Goal: Task Accomplishment & Management: Manage account settings

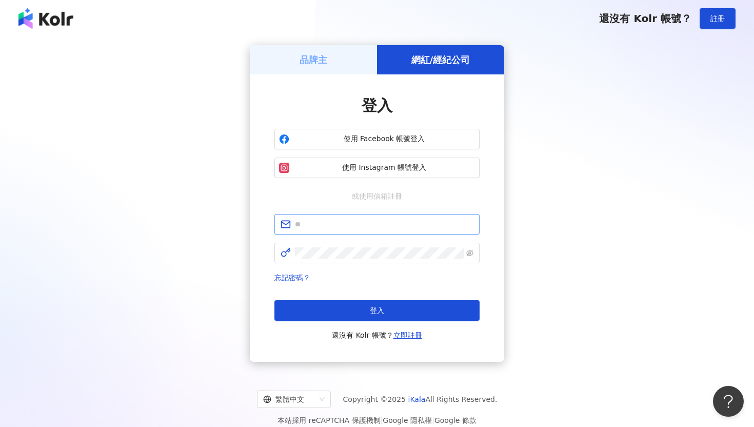
click at [370, 231] on span at bounding box center [377, 224] width 205 height 21
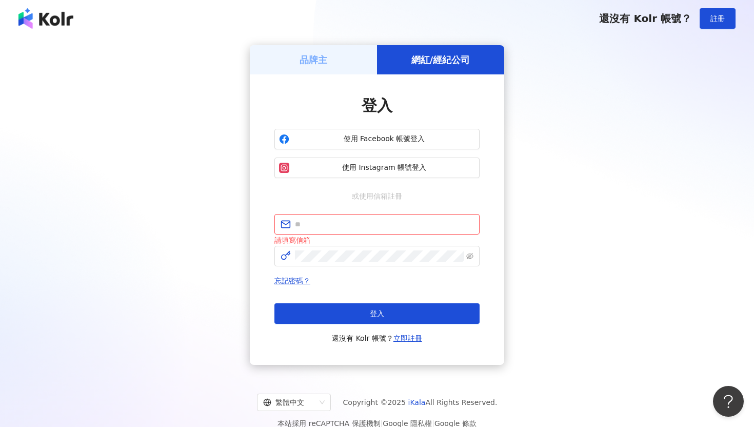
click at [374, 209] on div "登入 使用 Facebook 帳號登入 使用 Instagram 帳號登入 或使用信箱註冊 請填寫信箱 忘記密碼？ 登入 還沒有 Kolr 帳號？ 立即註冊" at bounding box center [377, 219] width 205 height 249
click at [374, 217] on span at bounding box center [377, 224] width 205 height 21
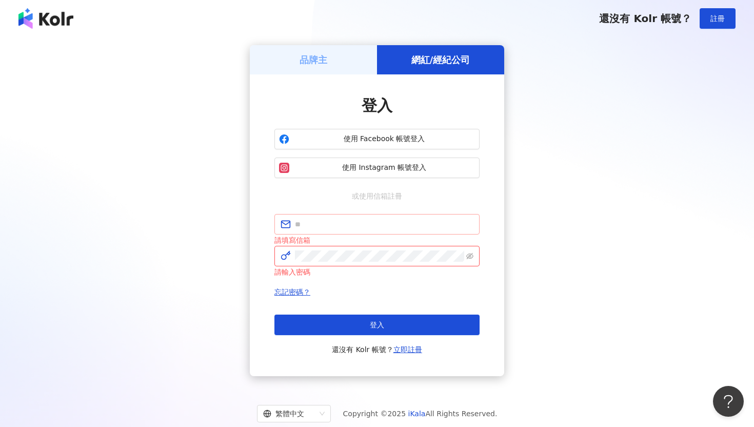
click at [393, 217] on span at bounding box center [377, 224] width 205 height 21
click at [391, 229] on input "text" at bounding box center [384, 224] width 179 height 11
type input "**********"
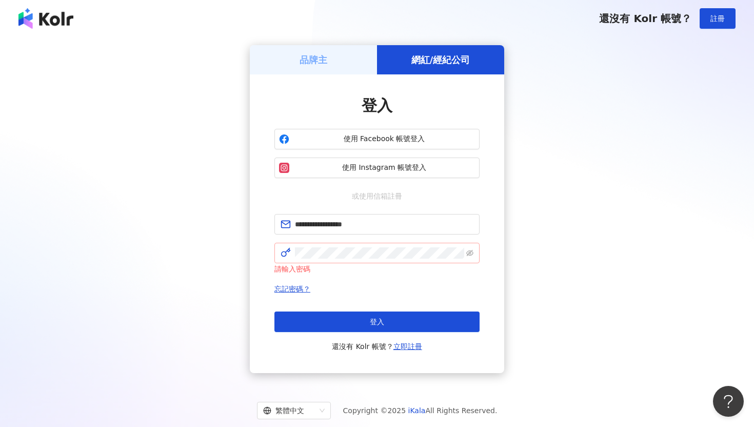
click at [381, 260] on span at bounding box center [377, 253] width 205 height 21
click at [474, 252] on span at bounding box center [377, 253] width 205 height 21
click at [275, 311] on button "登入" at bounding box center [377, 321] width 205 height 21
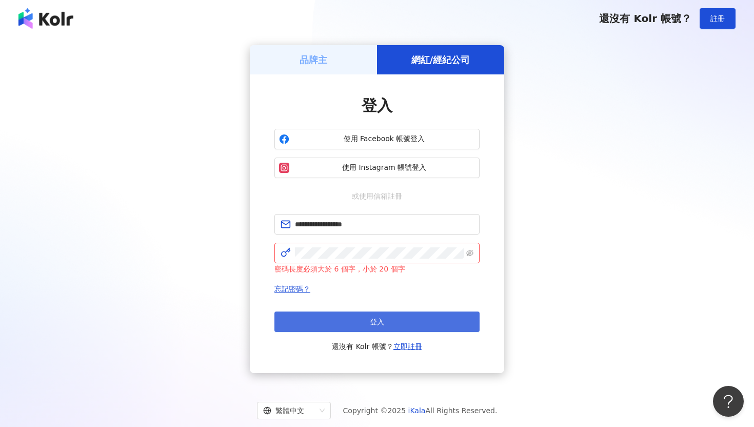
click at [432, 324] on button "登入" at bounding box center [377, 321] width 205 height 21
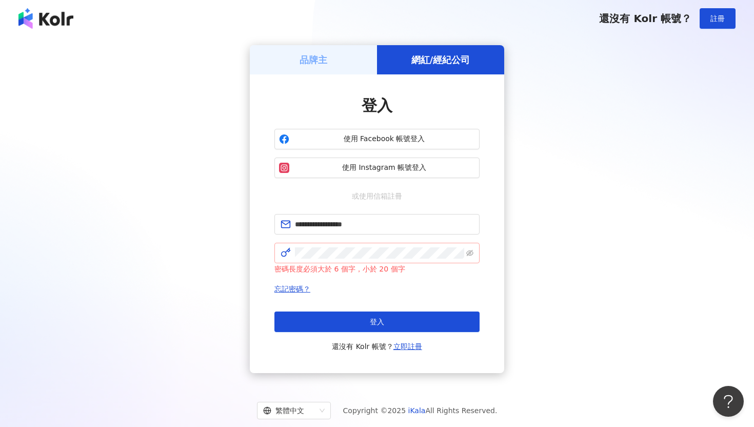
click at [470, 258] on span at bounding box center [469, 252] width 7 height 11
click at [470, 255] on icon "eye-invisible" at bounding box center [469, 253] width 7 height 6
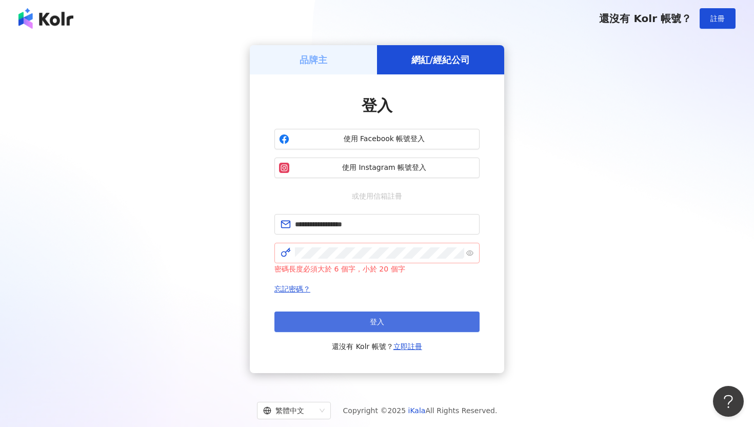
click at [411, 327] on button "登入" at bounding box center [377, 321] width 205 height 21
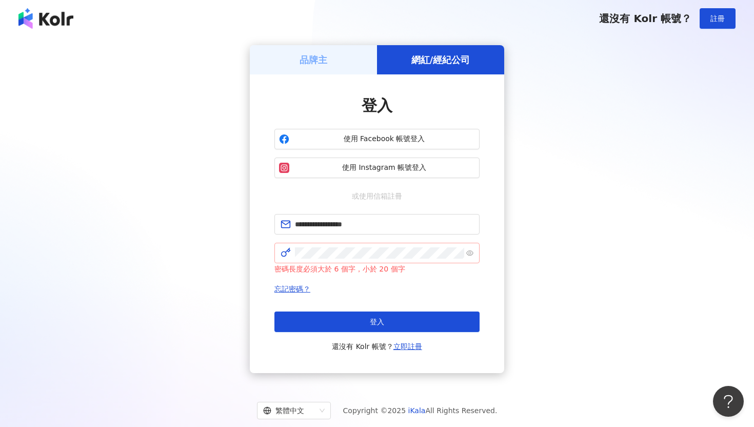
click at [346, 61] on div "品牌主" at bounding box center [313, 59] width 127 height 29
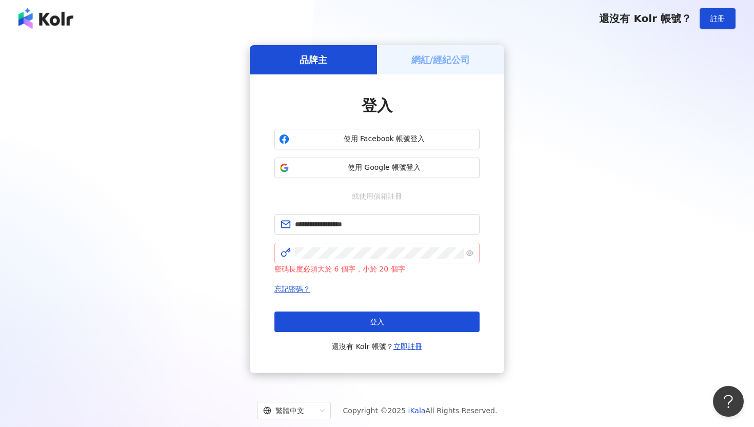
click at [407, 53] on div "網紅/經紀公司" at bounding box center [440, 59] width 127 height 29
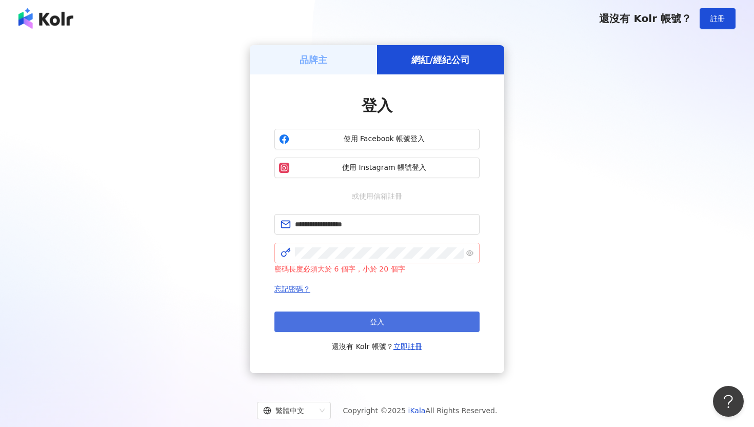
click at [363, 311] on button "登入" at bounding box center [377, 321] width 205 height 21
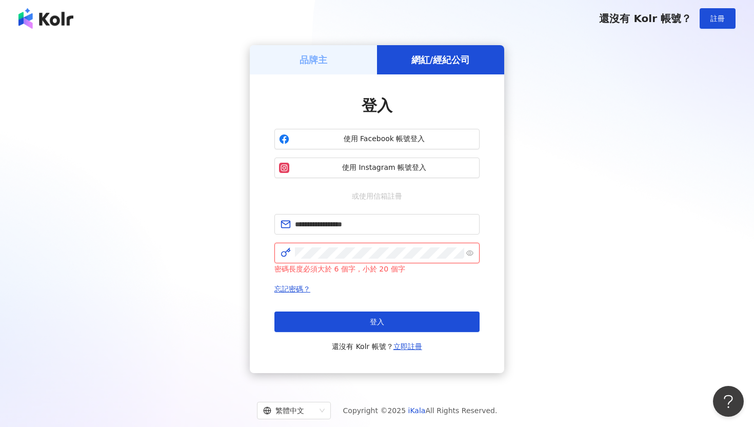
click at [239, 250] on div "**********" at bounding box center [377, 209] width 730 height 328
click button "登入" at bounding box center [377, 321] width 205 height 21
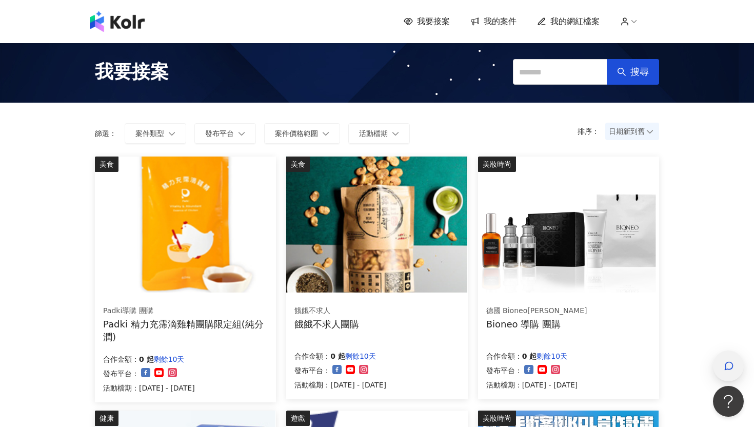
click at [723, 364] on div "button" at bounding box center [728, 366] width 13 height 23
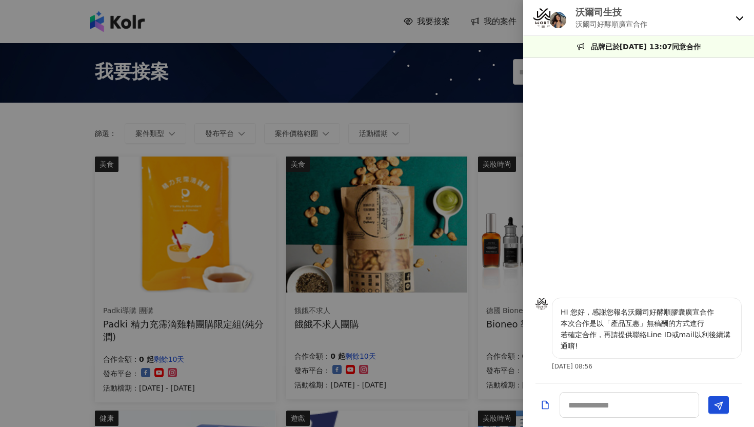
click at [741, 22] on div "沃爾司生技 沃爾司好酵順廣宣合作" at bounding box center [638, 18] width 231 height 36
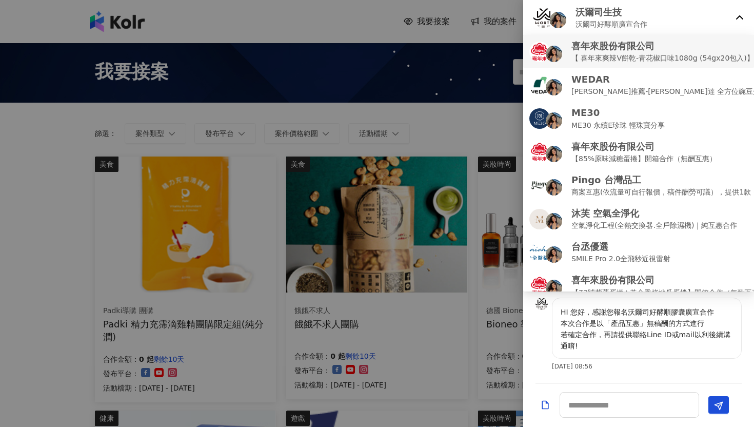
click at [619, 55] on p "【 喜年來爽辣V餅乾-青花椒口味1080g (54gx20包入)】開箱合作（無酬互惠）" at bounding box center [699, 57] width 255 height 11
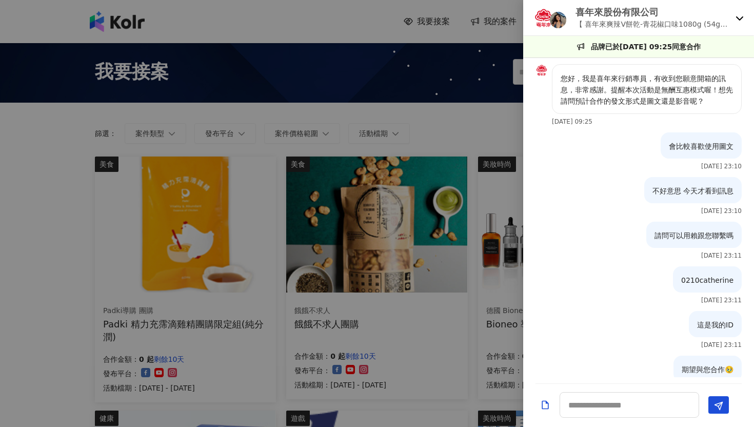
scroll to position [542, 0]
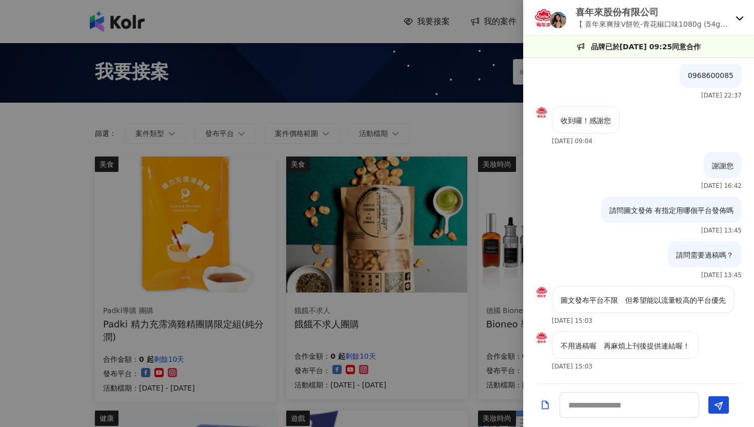
click at [738, 18] on icon at bounding box center [739, 18] width 7 height 4
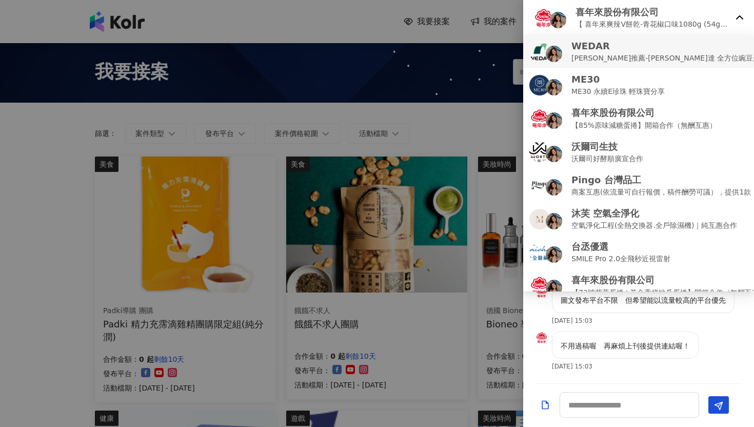
click at [651, 55] on p "[PERSON_NAME]推薦-[PERSON_NAME]達 全方位豌豆蛋白飲 (互惠合作檔）" at bounding box center [697, 57] width 251 height 11
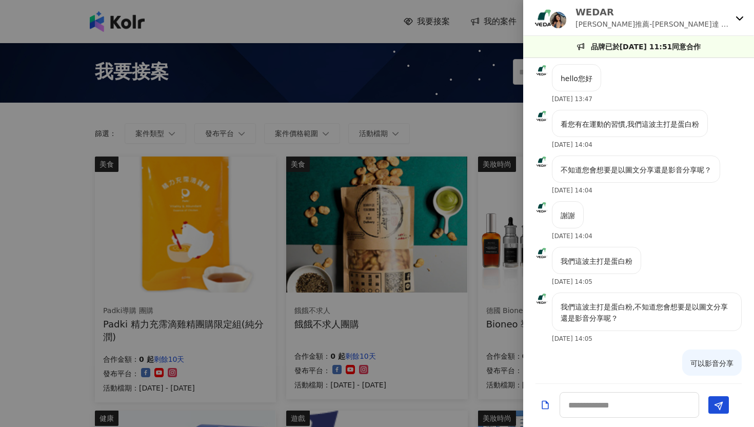
scroll to position [422, 0]
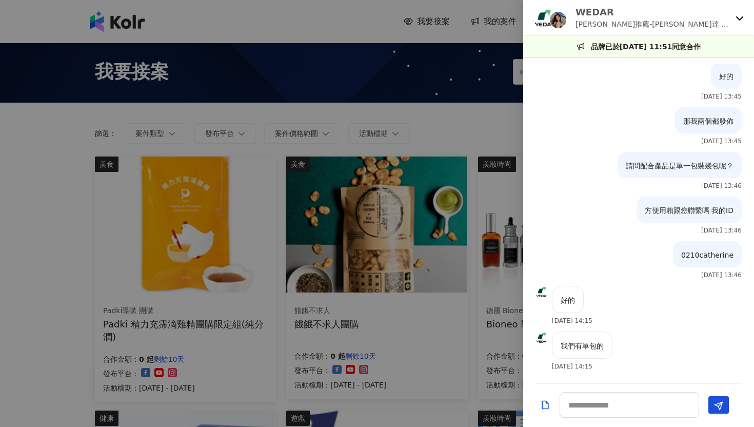
click at [736, 20] on icon at bounding box center [740, 18] width 8 height 8
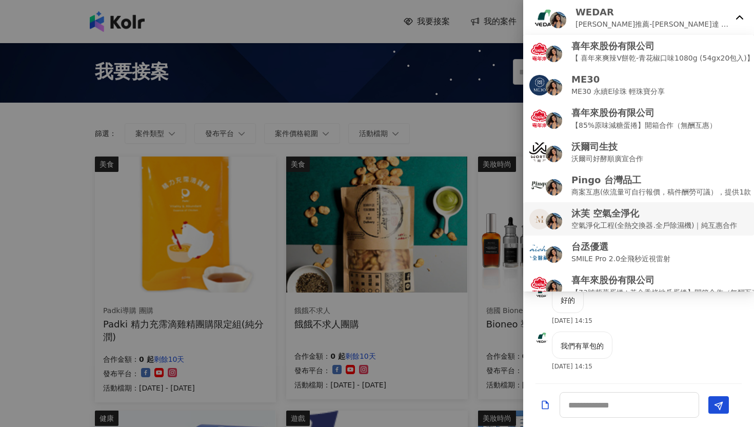
click at [605, 207] on p "沐芙 空氣全淨化" at bounding box center [655, 213] width 166 height 13
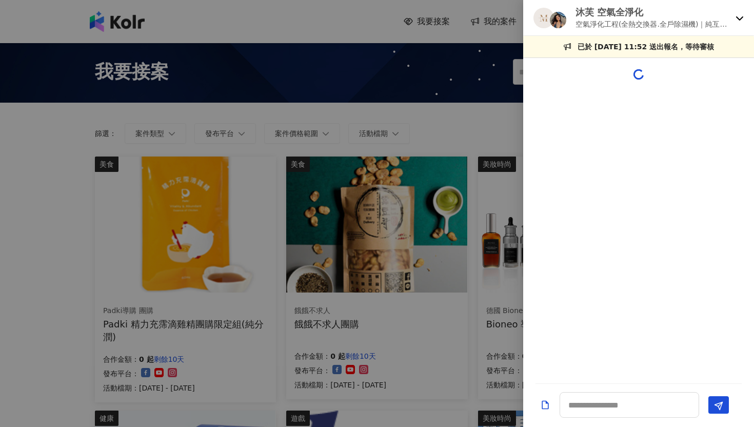
scroll to position [0, 0]
click at [742, 23] on div "沐芙 空氣全淨化 空氣淨化工程(全熱交換器.全戶除濕機)｜純互惠合作" at bounding box center [638, 18] width 231 height 36
click at [499, 96] on div at bounding box center [377, 213] width 754 height 427
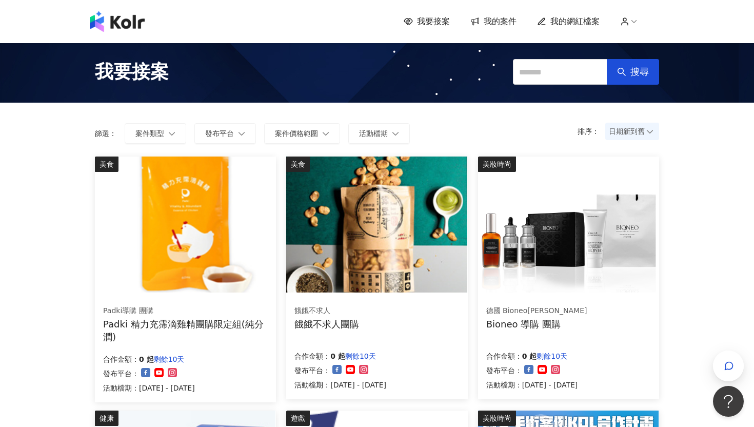
click at [505, 22] on span "我的案件" at bounding box center [500, 21] width 33 height 11
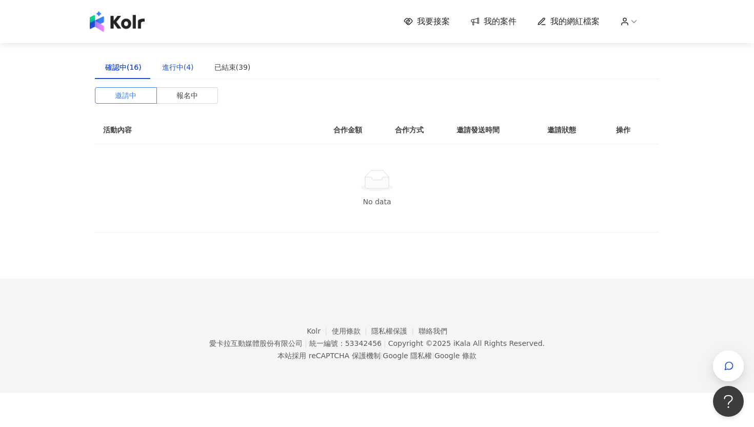
click at [175, 66] on div "進行中(4)" at bounding box center [178, 67] width 32 height 11
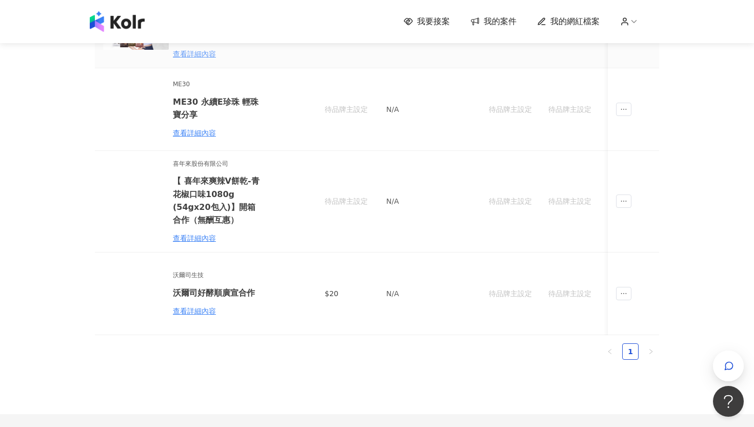
scroll to position [163, 0]
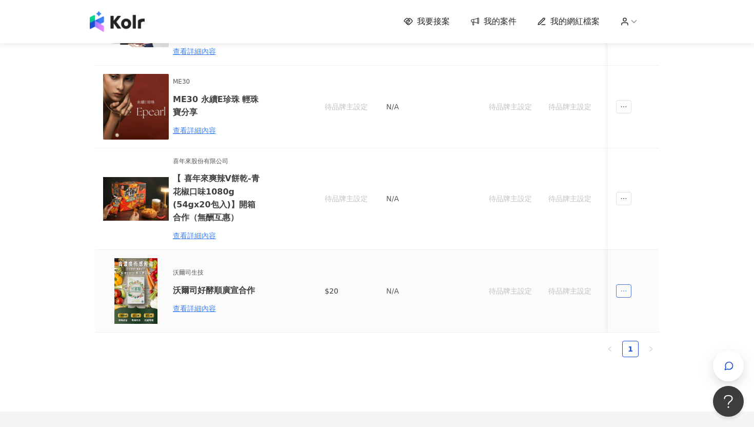
click at [626, 287] on icon "ellipsis" at bounding box center [623, 290] width 7 height 7
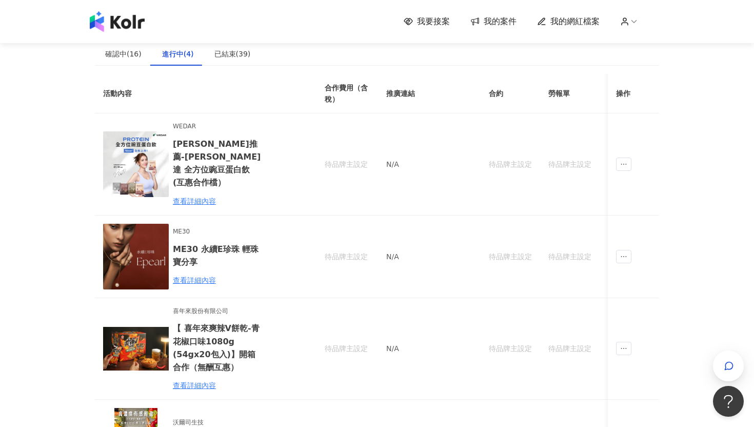
scroll to position [0, 0]
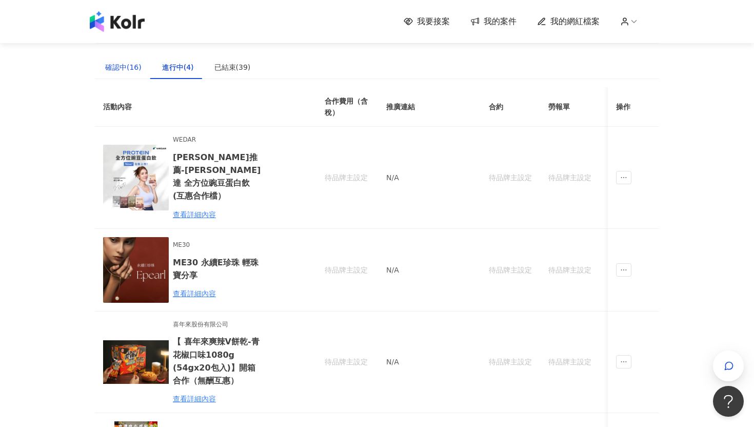
click at [126, 64] on div "確認中(16)" at bounding box center [123, 67] width 36 height 11
